Goal: Task Accomplishment & Management: Complete application form

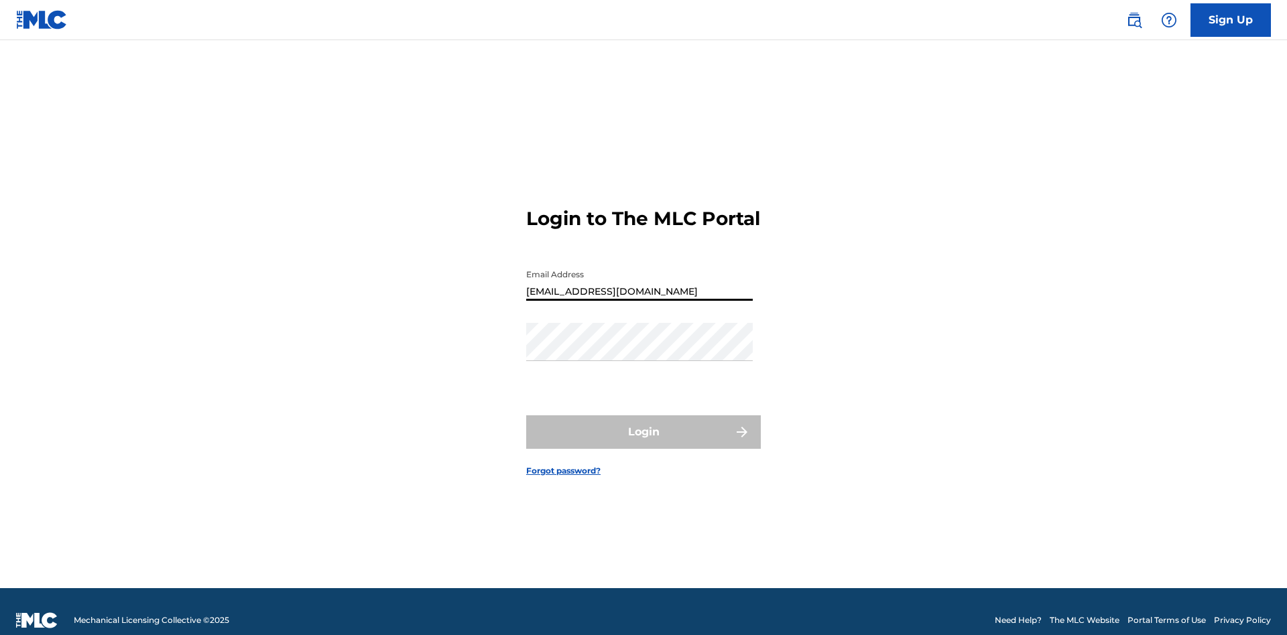
type input "[EMAIL_ADDRESS][DOMAIN_NAME]"
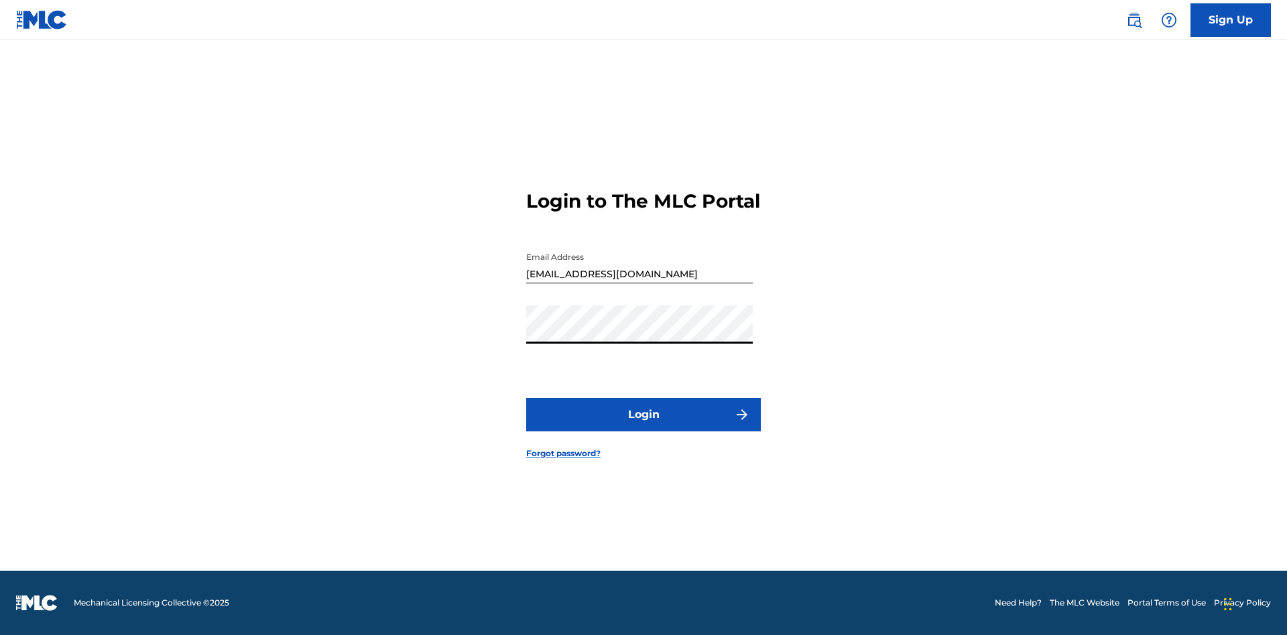
scroll to position [17, 0]
click at [643, 426] on button "Login" at bounding box center [643, 415] width 235 height 34
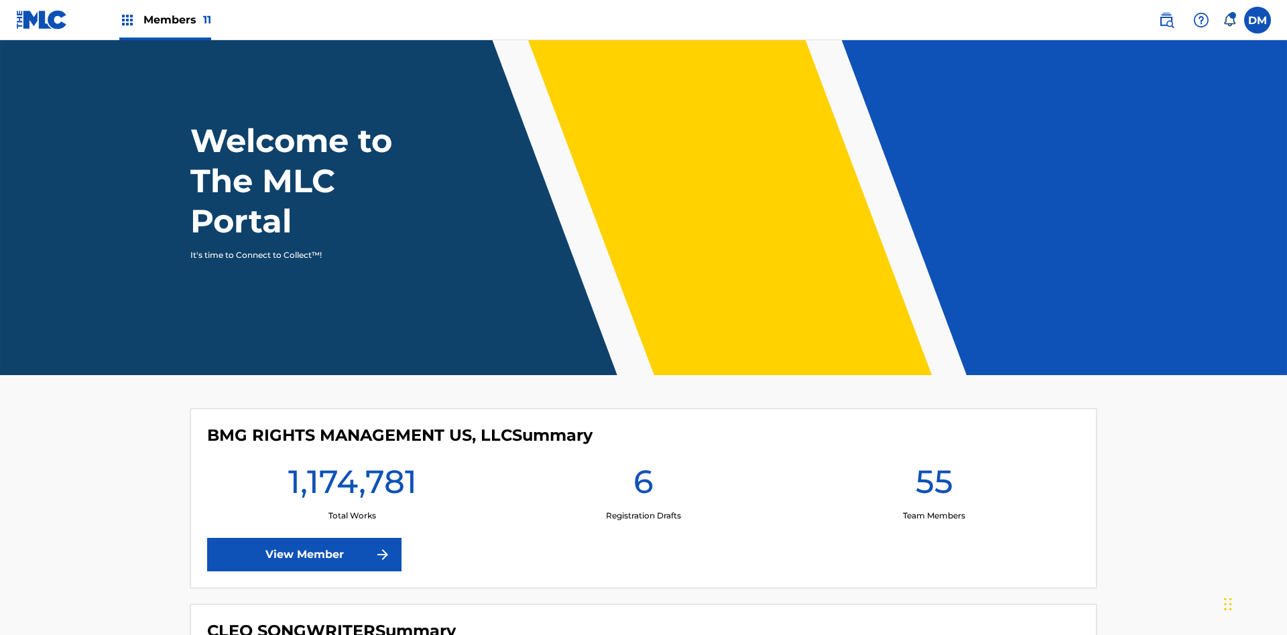
click at [1257, 19] on label at bounding box center [1257, 20] width 27 height 27
click at [1257, 20] on input "[PERSON_NAME] [PERSON_NAME] [PERSON_NAME][EMAIL_ADDRESS][DOMAIN_NAME] Notificat…" at bounding box center [1257, 20] width 0 height 0
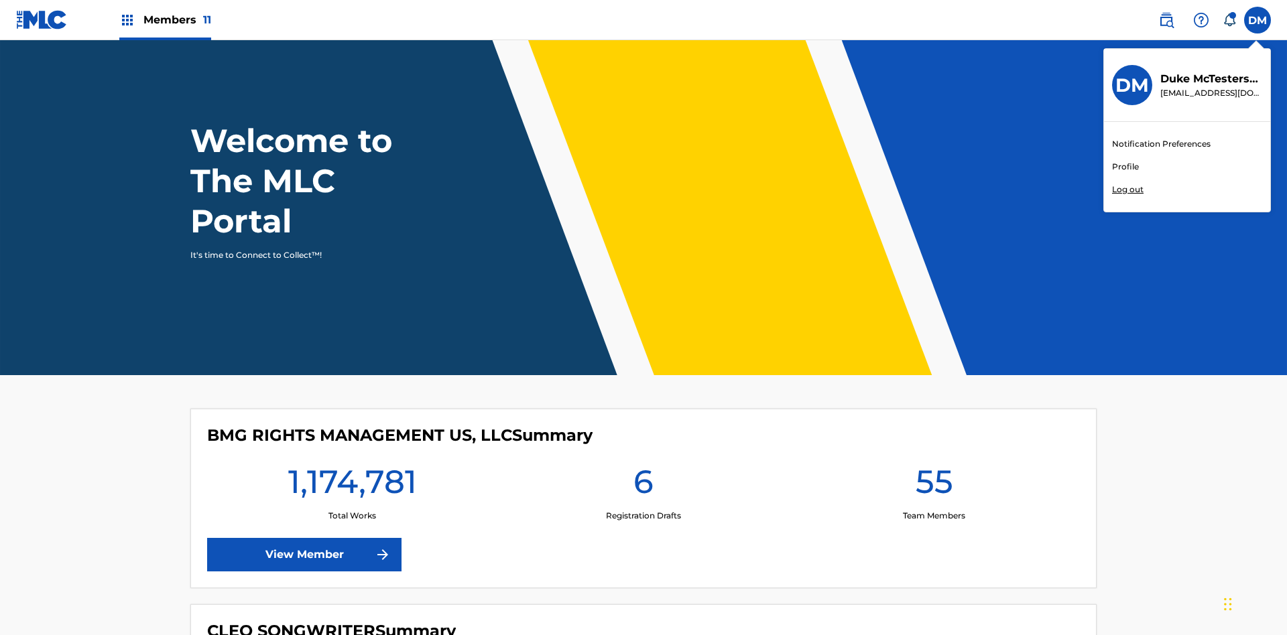
click at [1124, 167] on link "Profile" at bounding box center [1125, 167] width 27 height 12
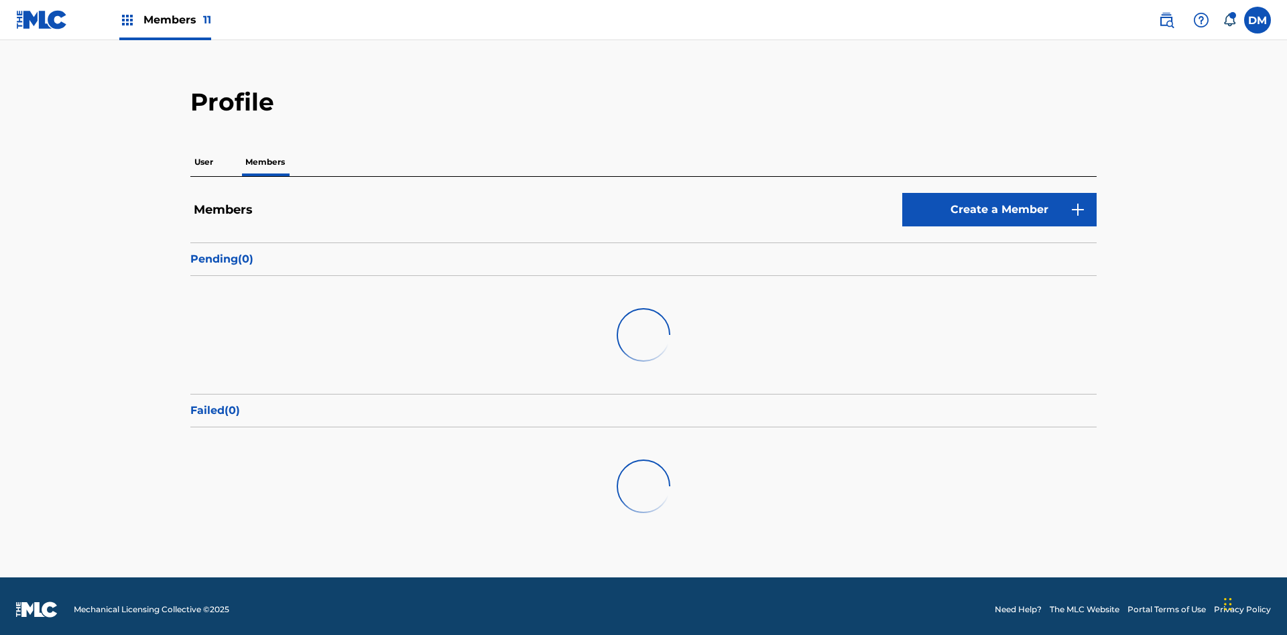
click at [999, 203] on link "Create a Member" at bounding box center [999, 210] width 194 height 34
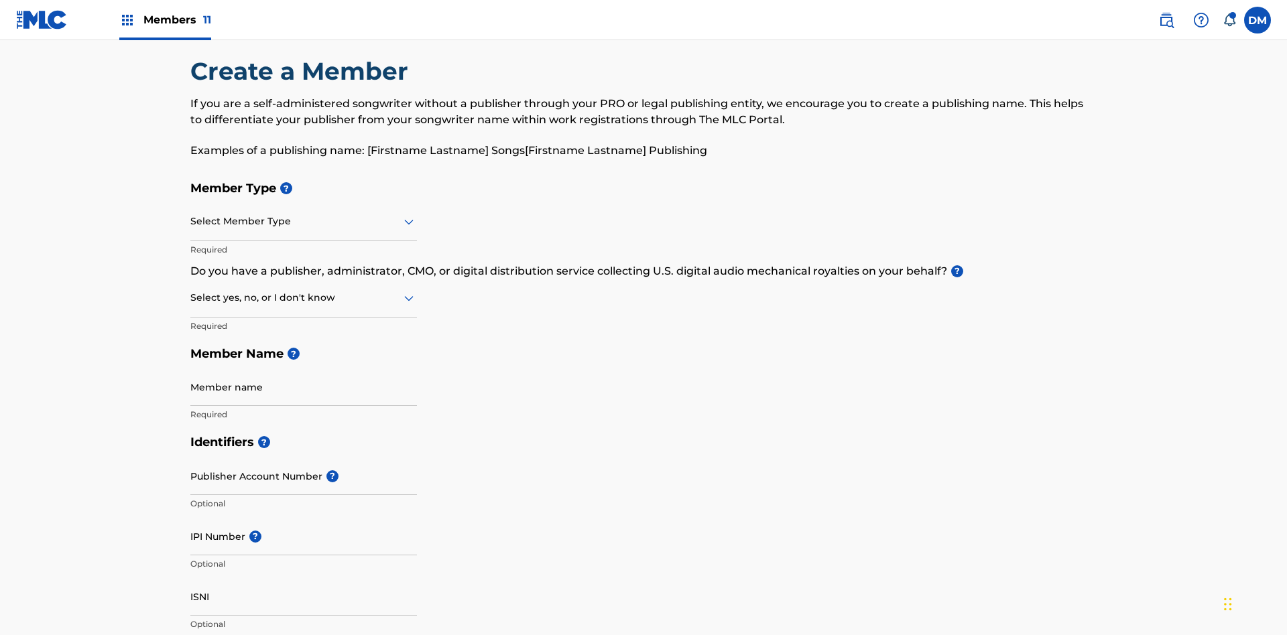
click at [191, 214] on input "text" at bounding box center [191, 221] width 3 height 14
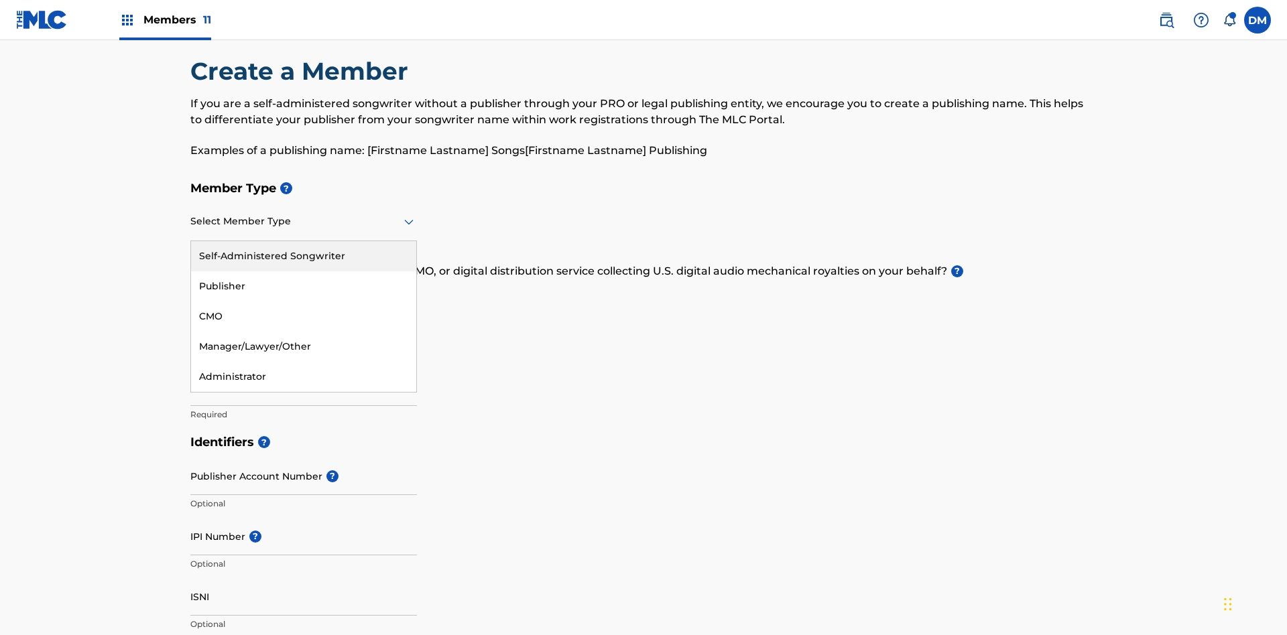
click at [304, 271] on div "Publisher" at bounding box center [303, 286] width 225 height 30
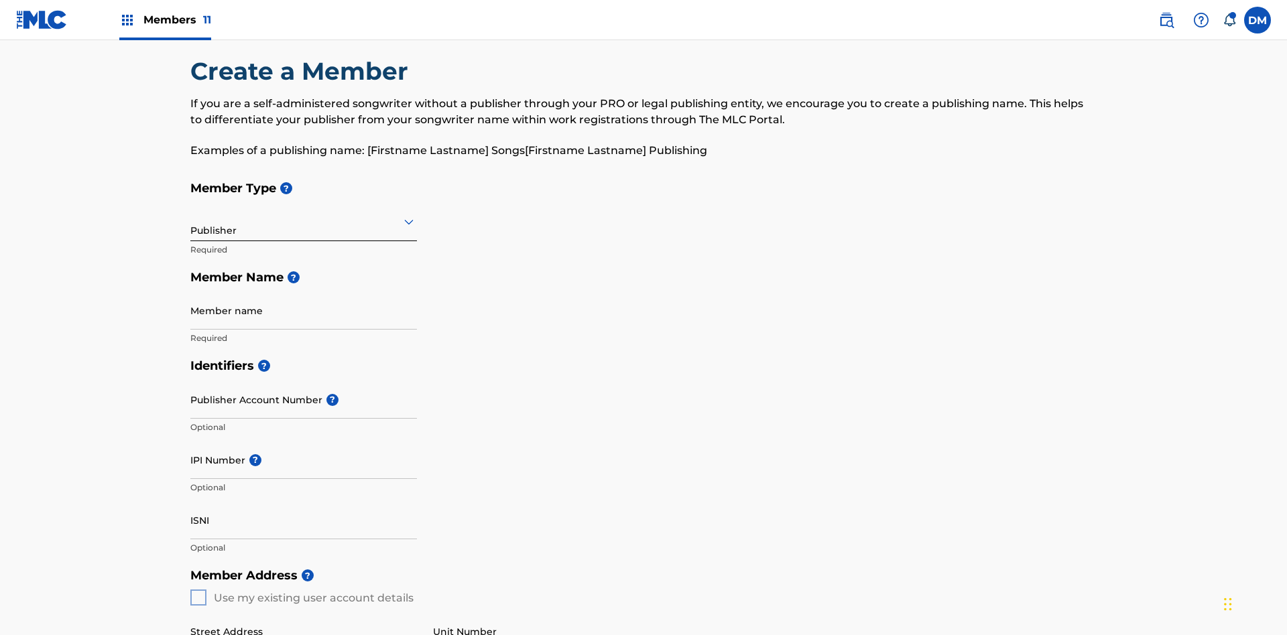
click at [191, 214] on input "text" at bounding box center [191, 221] width 3 height 14
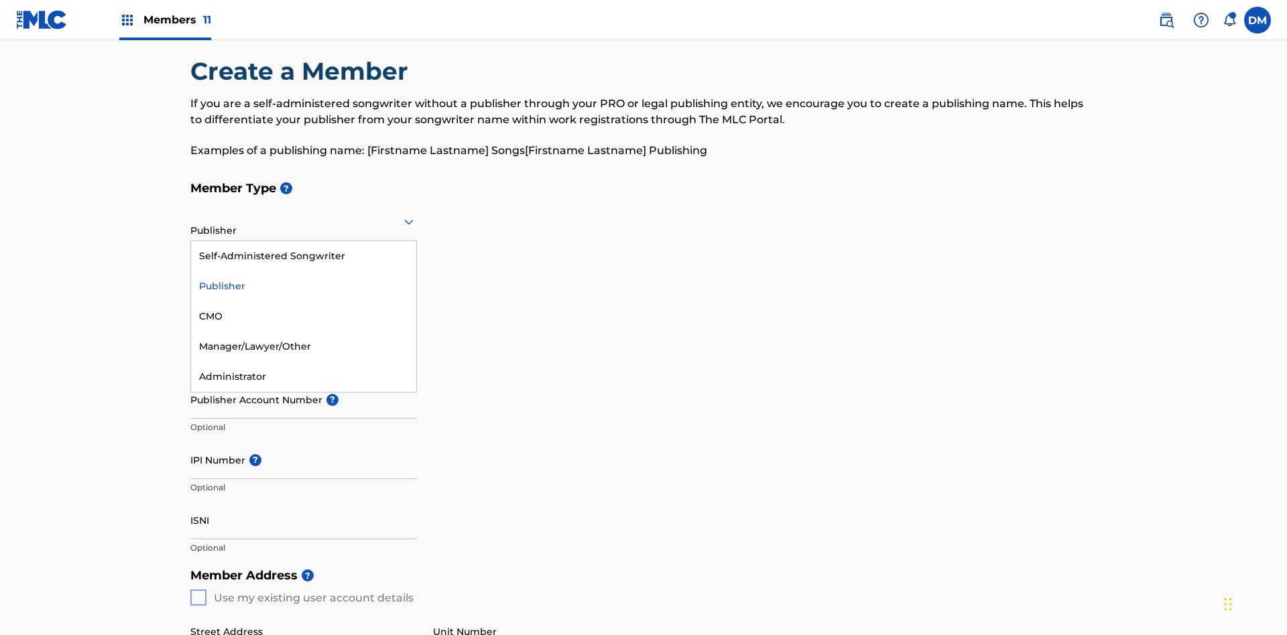
click at [304, 302] on div "CMO" at bounding box center [303, 317] width 225 height 30
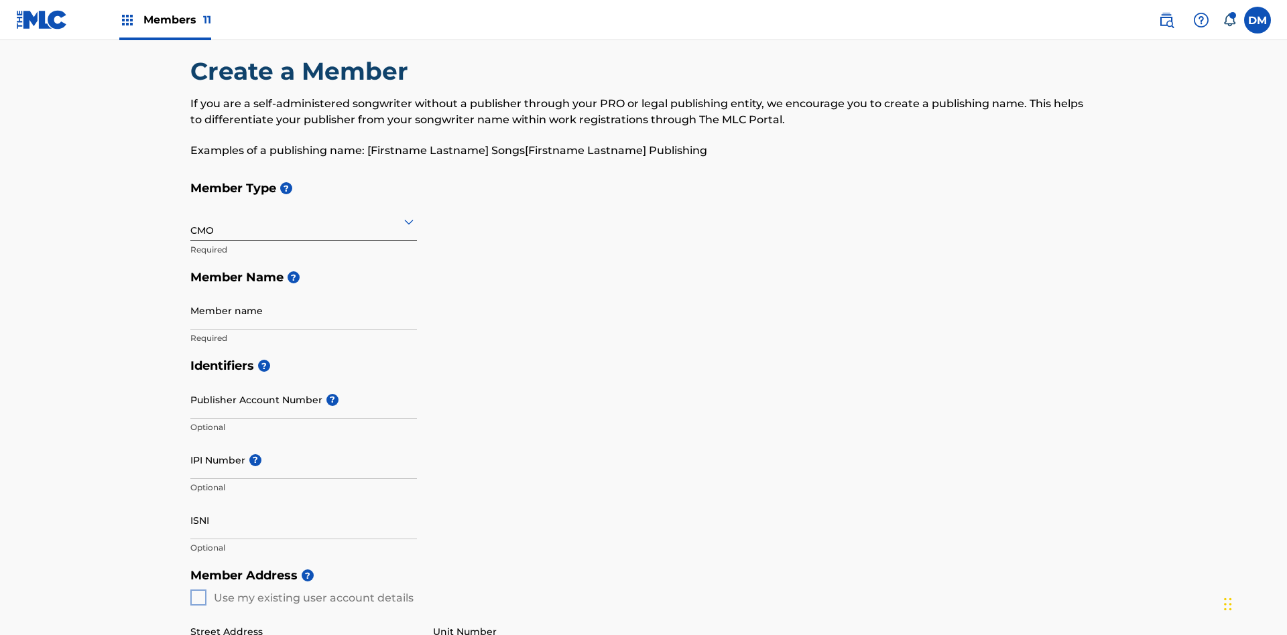
click at [191, 214] on input "text" at bounding box center [191, 221] width 3 height 14
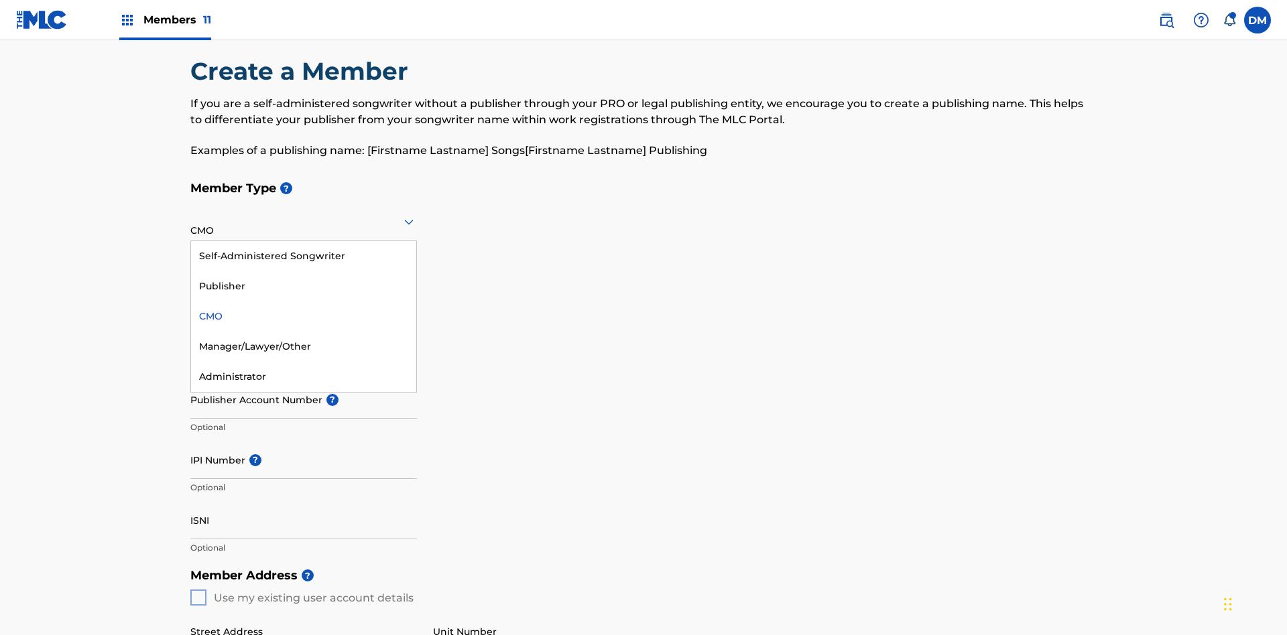
click at [304, 241] on div "Self-Administered Songwriter" at bounding box center [303, 256] width 225 height 30
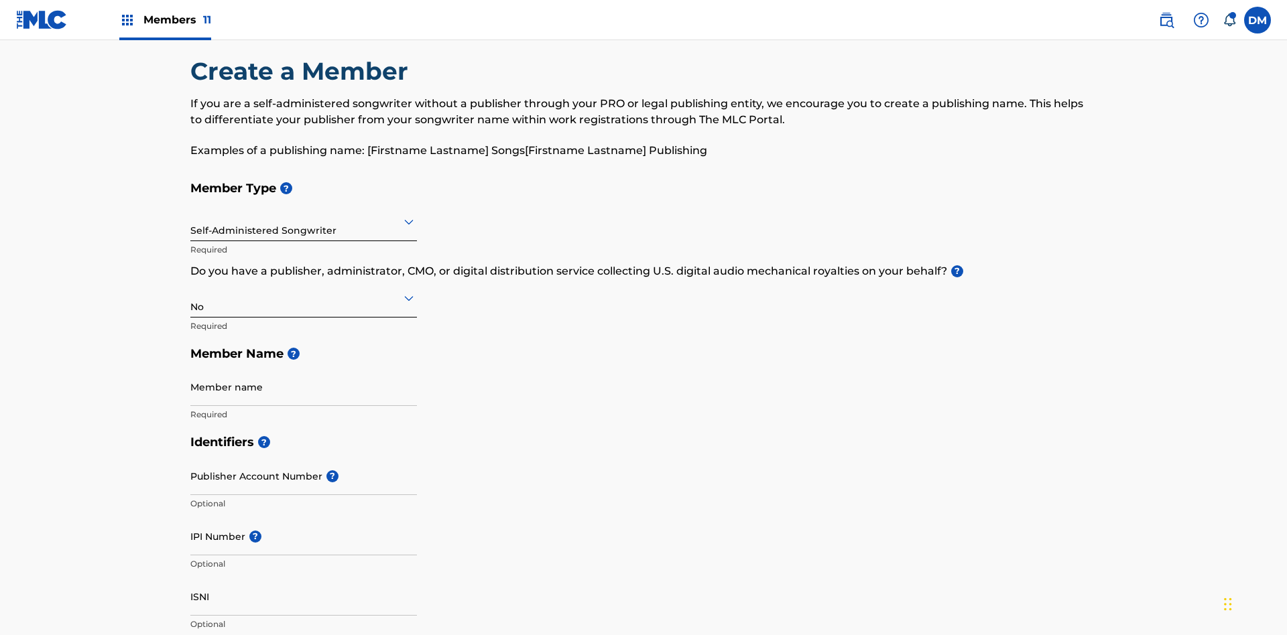
click at [191, 214] on input "text" at bounding box center [191, 221] width 3 height 14
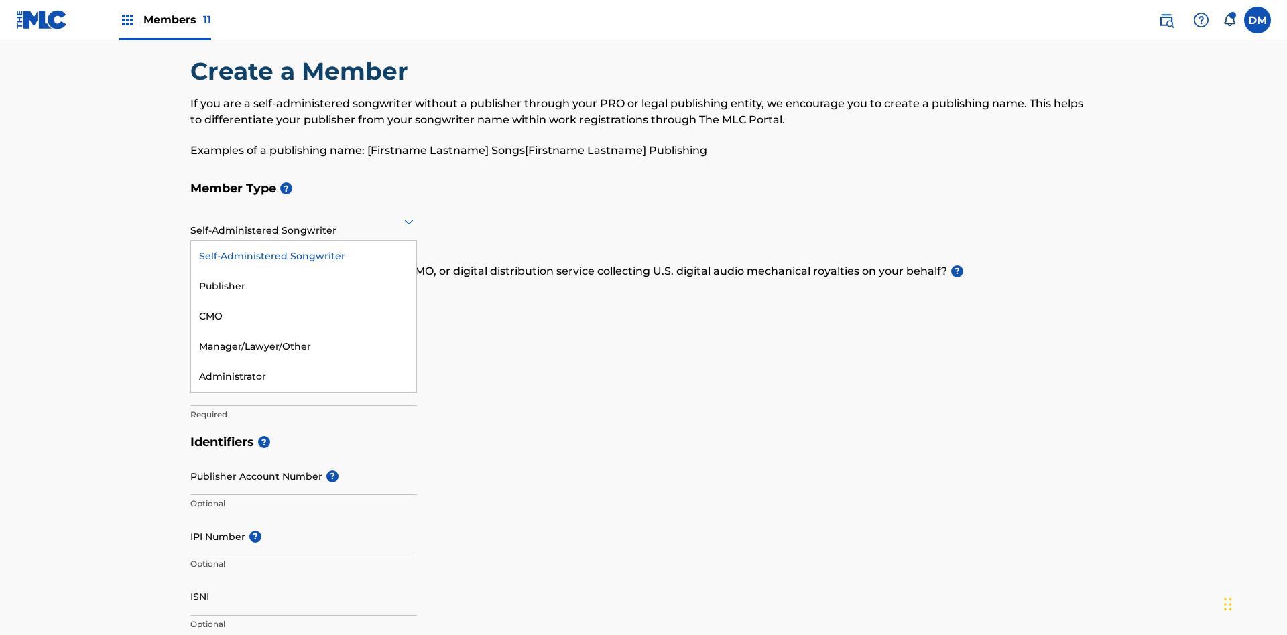
click at [304, 332] on div "Manager/Lawyer/Other" at bounding box center [303, 347] width 225 height 30
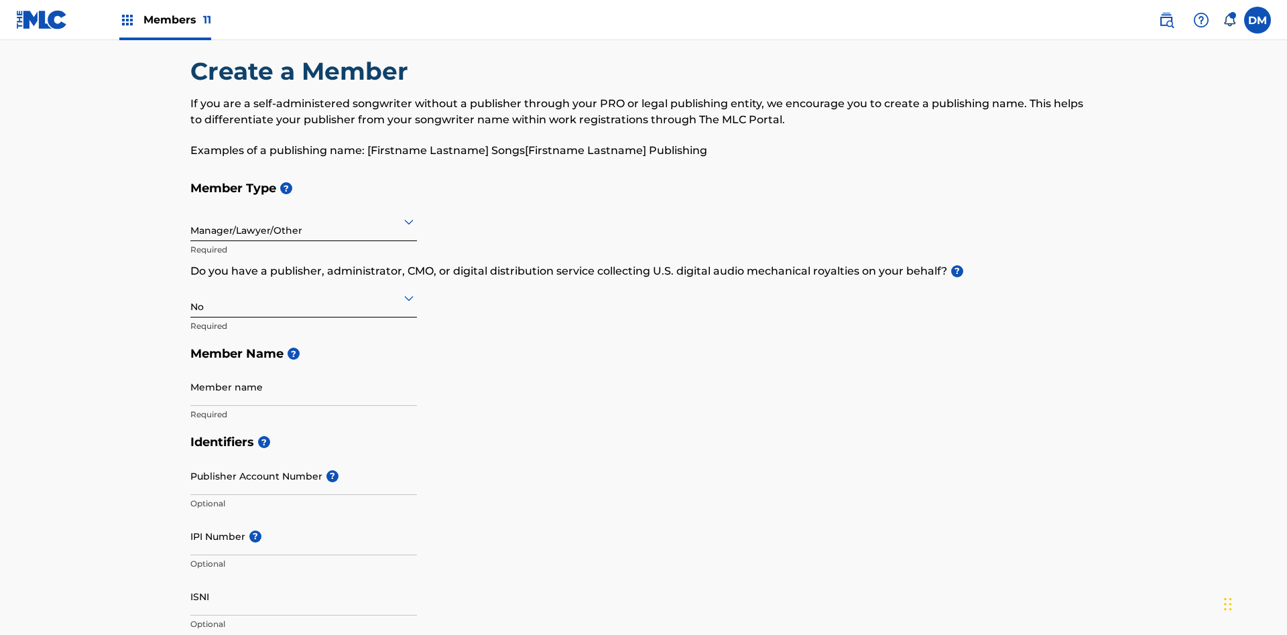
click at [191, 291] on input "text" at bounding box center [191, 298] width 3 height 14
click at [304, 318] on div "Yes" at bounding box center [303, 333] width 225 height 30
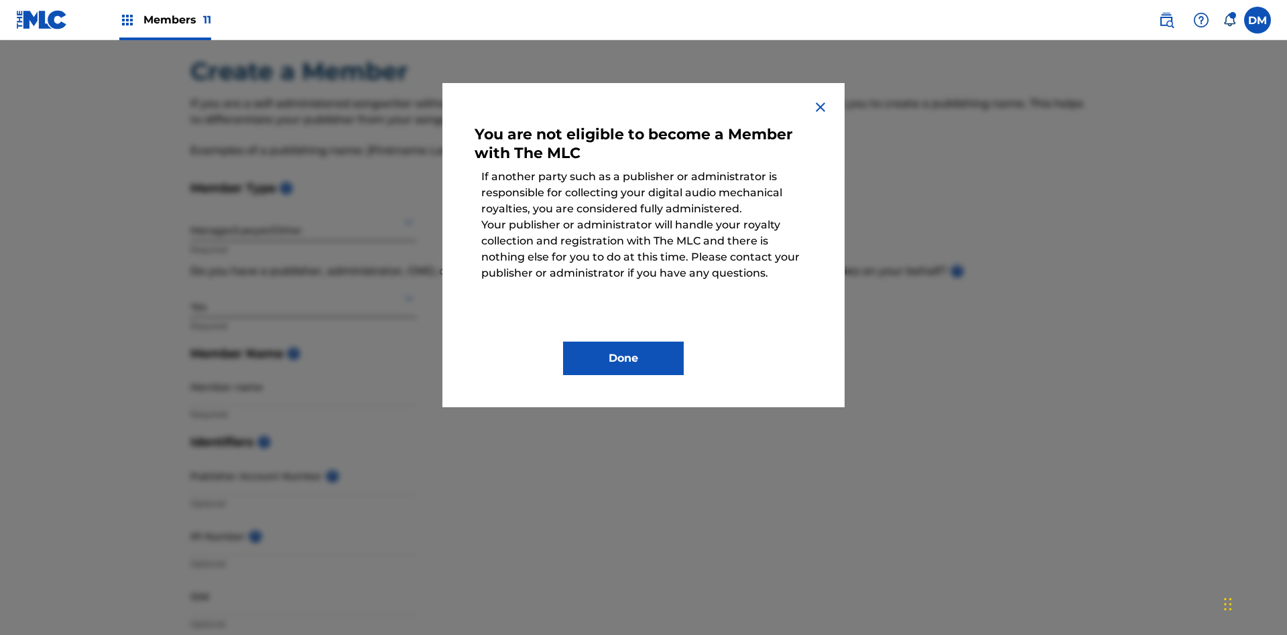
click at [623, 359] on button "Done" at bounding box center [623, 359] width 121 height 34
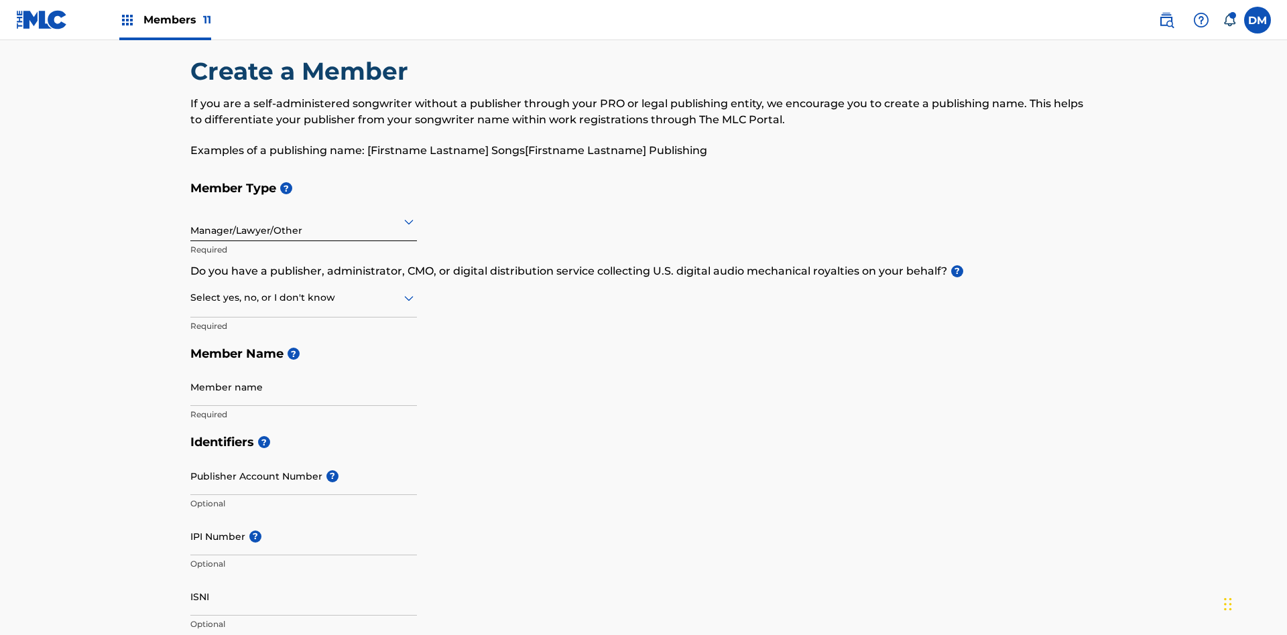
click at [191, 291] on input "text" at bounding box center [191, 298] width 3 height 14
click at [304, 378] on div "I don't know" at bounding box center [303, 393] width 225 height 30
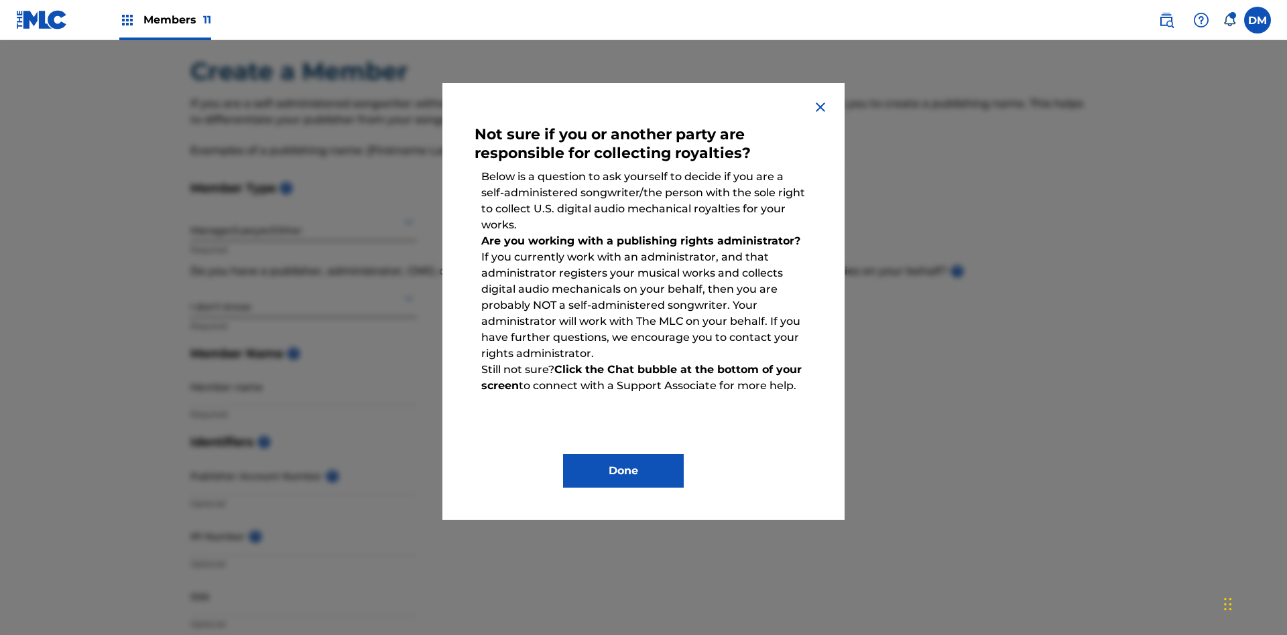
click at [623, 471] on button "Done" at bounding box center [623, 471] width 121 height 34
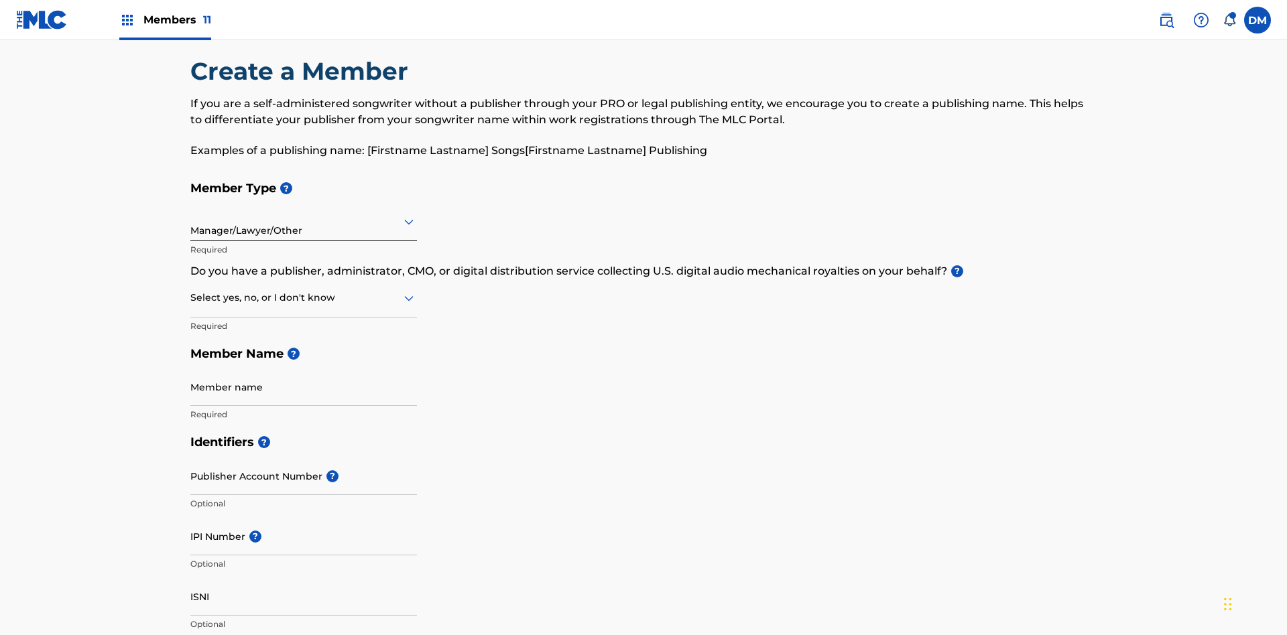
click at [191, 291] on input "text" at bounding box center [191, 298] width 3 height 14
click at [304, 348] on div "No" at bounding box center [303, 363] width 225 height 30
click at [304, 368] on input "Member name" at bounding box center [303, 387] width 227 height 38
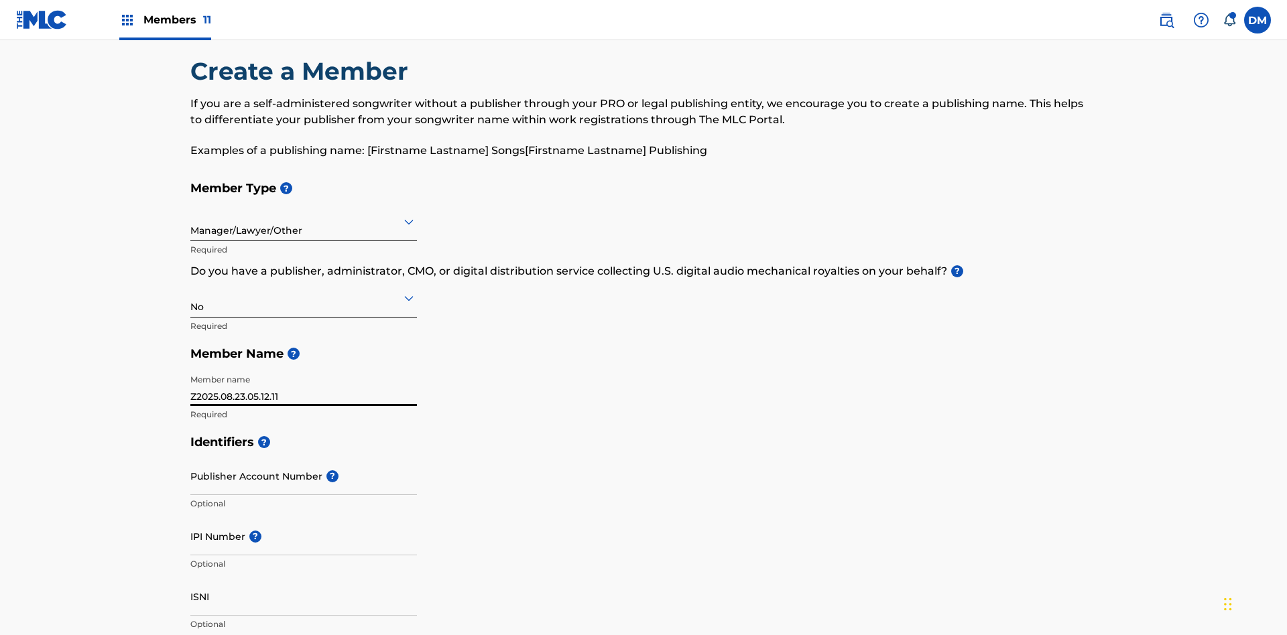
type input "Z2025.08.23.05.12.11"
type input "[STREET_ADDRESS]"
type input "Unit A"
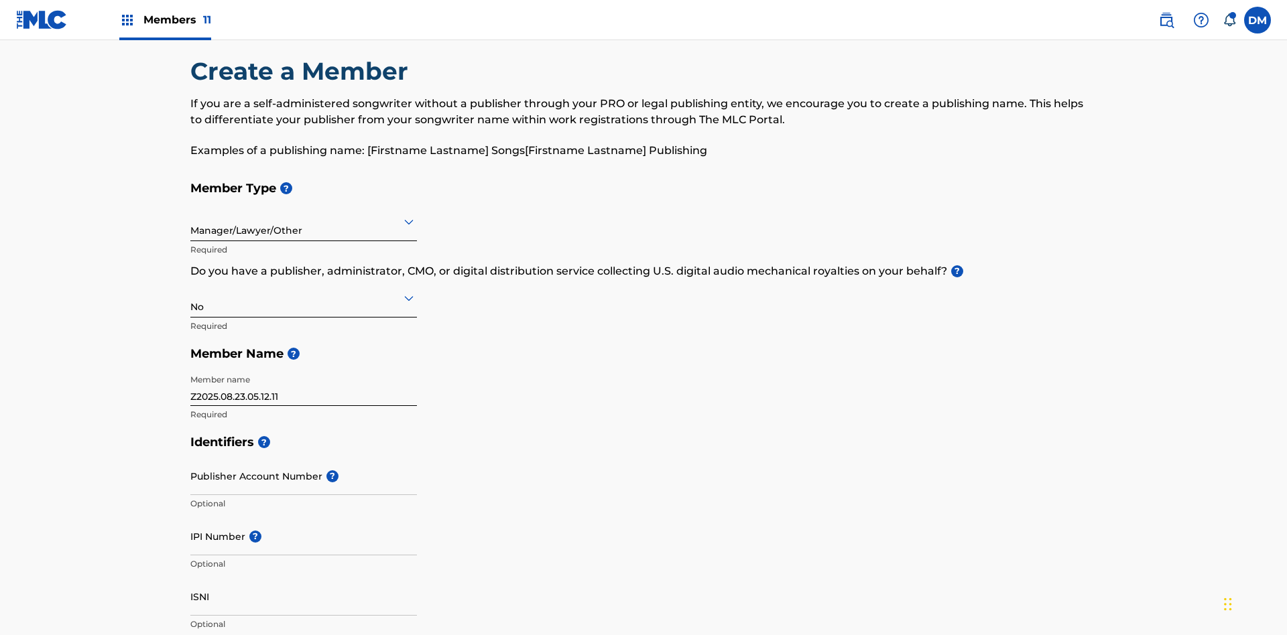
type input "[PERSON_NAME]"
type input "[GEOGRAPHIC_DATA]"
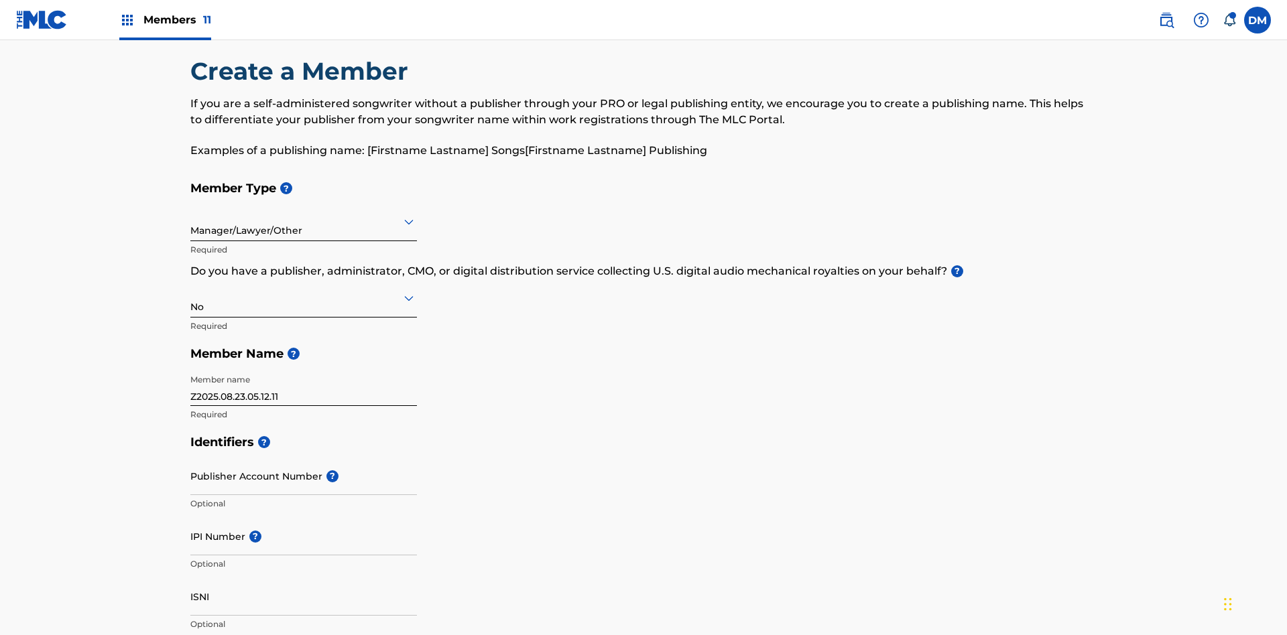
type input "43140"
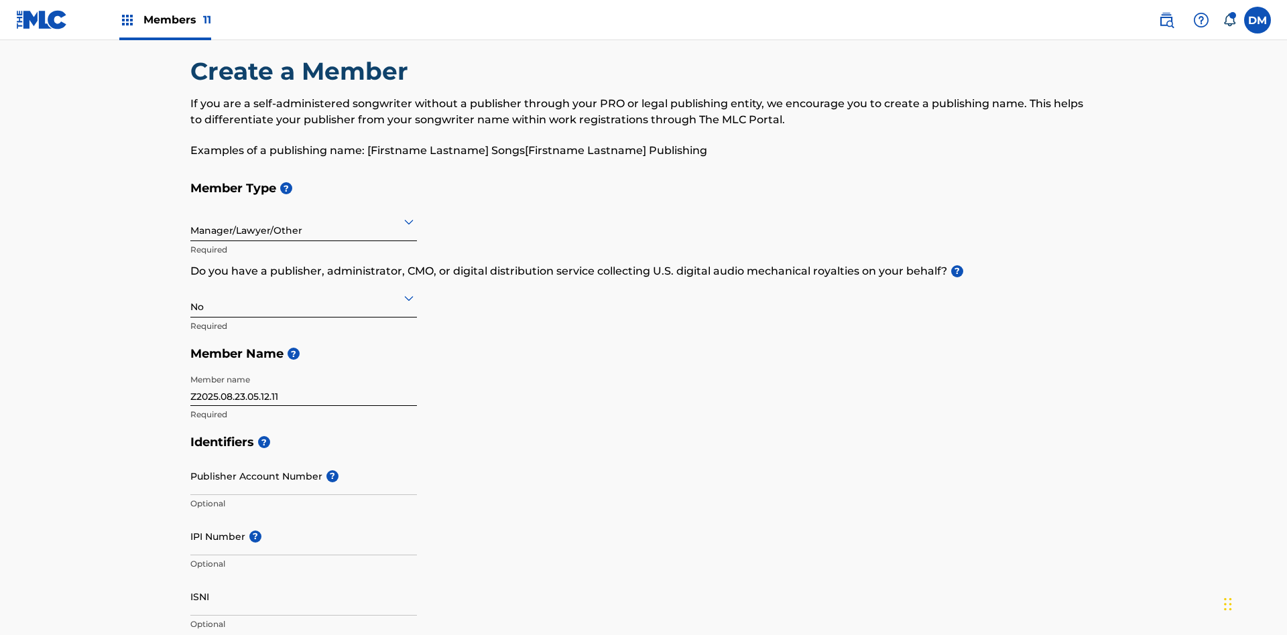
type input "740"
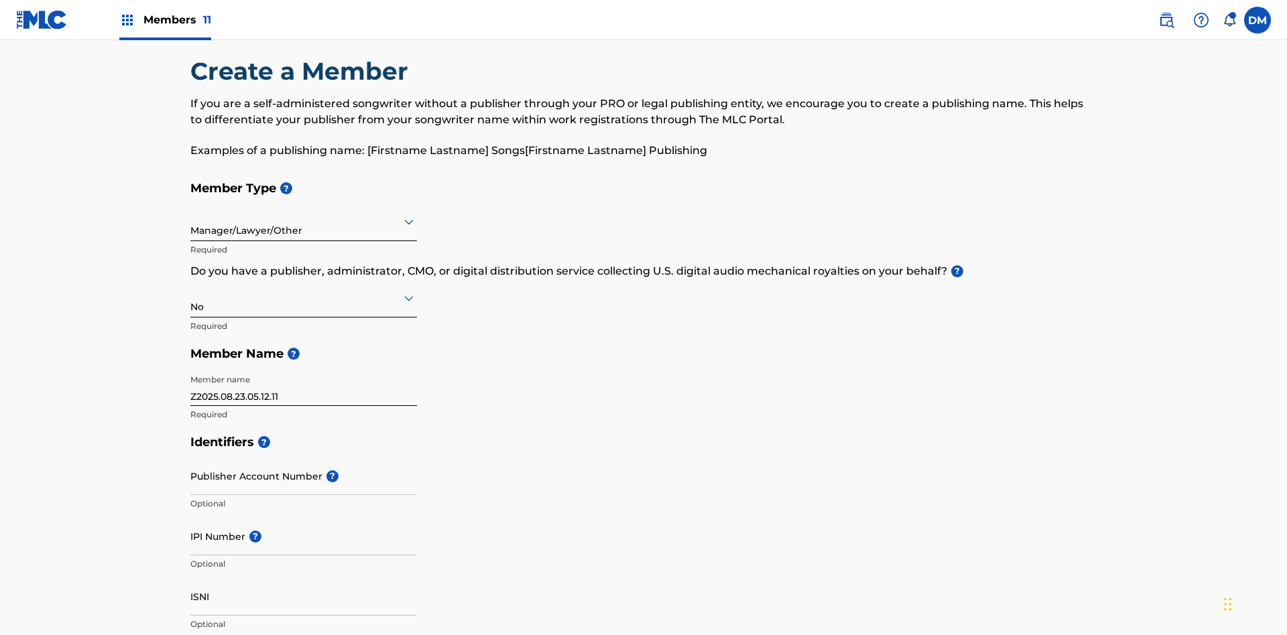
click at [304, 457] on input "Publisher Account Number ?" at bounding box center [303, 476] width 227 height 38
click at [304, 517] on input "IPI Number ?" at bounding box center [303, 536] width 227 height 38
click at [304, 578] on input "ISNI" at bounding box center [303, 597] width 227 height 38
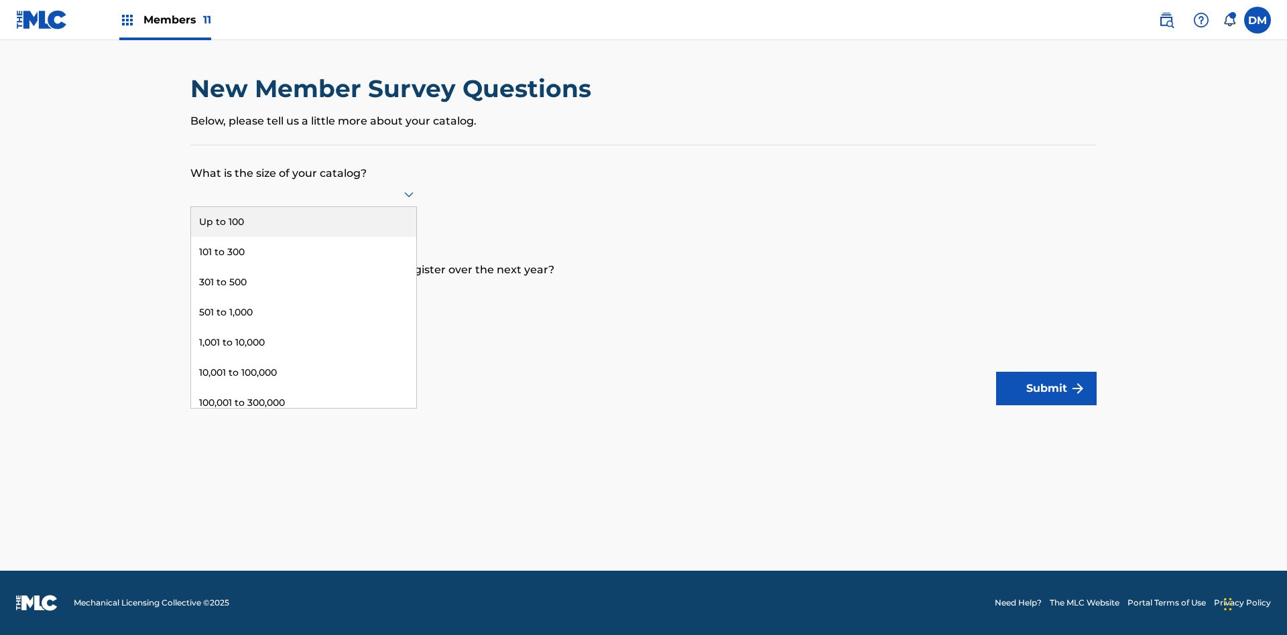
click at [304, 373] on div "10,001 to 100,000" at bounding box center [303, 373] width 225 height 30
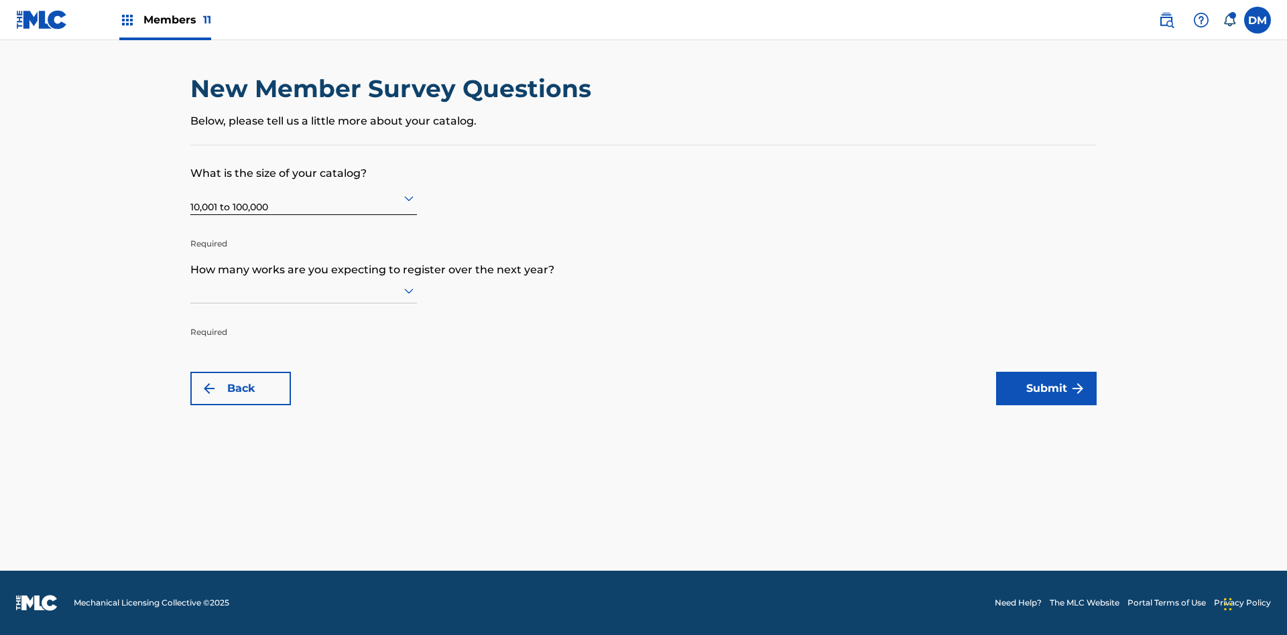
click at [191, 290] on input "text" at bounding box center [191, 290] width 3 height 14
click at [304, 318] on div "Up to 100" at bounding box center [303, 319] width 225 height 30
click at [1046, 389] on button "Submit" at bounding box center [1046, 389] width 101 height 34
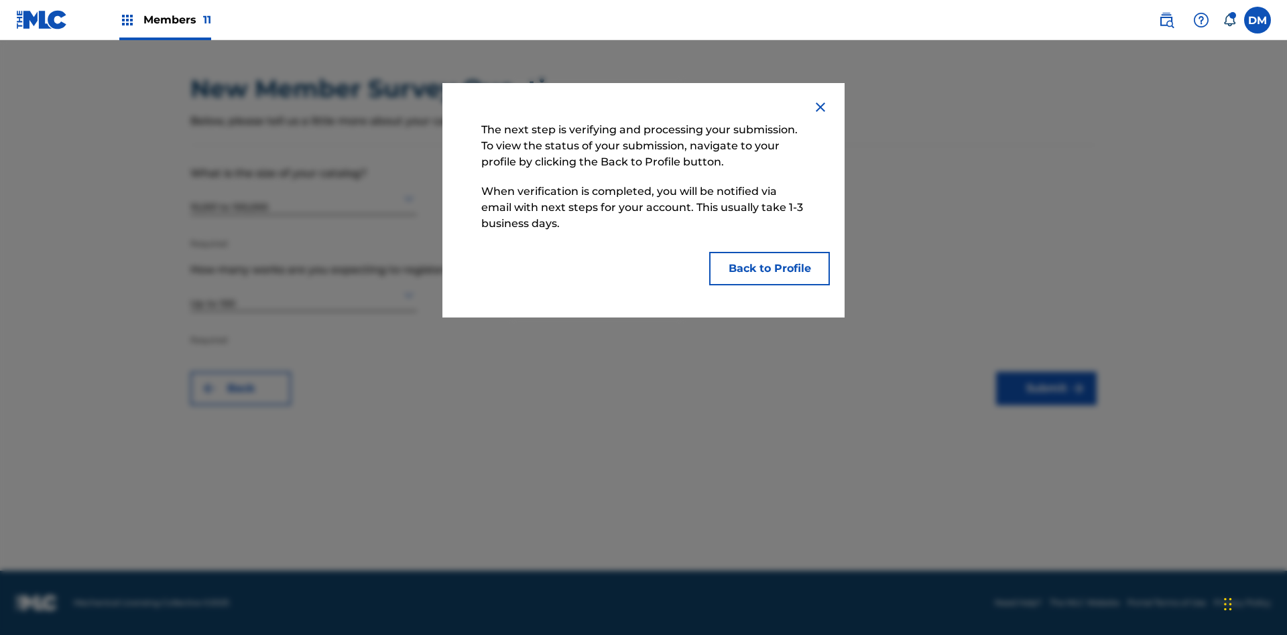
click at [769, 269] on button "Back to Profile" at bounding box center [769, 269] width 121 height 34
